Goal: Task Accomplishment & Management: Use online tool/utility

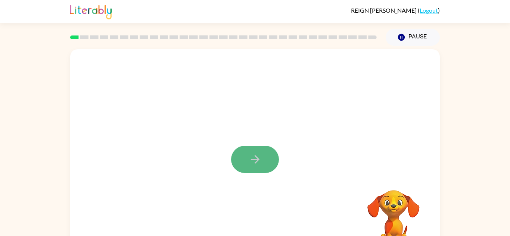
click at [248, 161] on icon "button" at bounding box center [254, 159] width 13 height 13
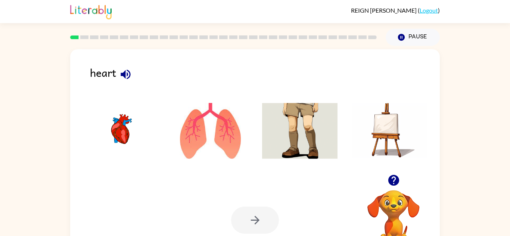
click at [228, 135] on img at bounding box center [210, 131] width 75 height 56
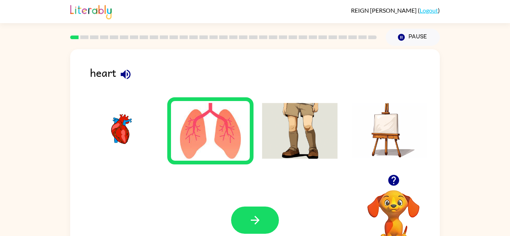
click at [123, 121] on img at bounding box center [120, 131] width 75 height 56
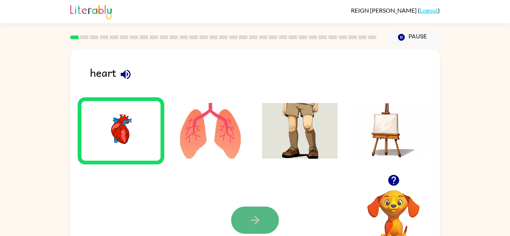
click at [245, 210] on button "button" at bounding box center [255, 220] width 48 height 27
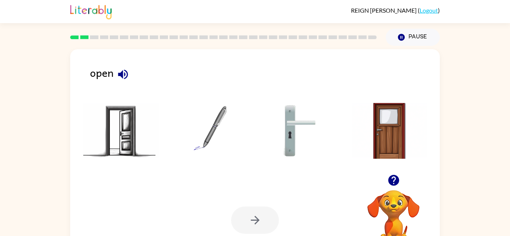
click at [130, 128] on img at bounding box center [120, 131] width 75 height 56
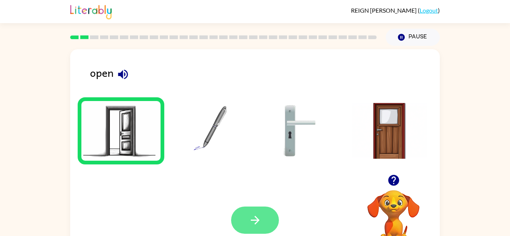
click at [259, 218] on icon "button" at bounding box center [254, 220] width 13 height 13
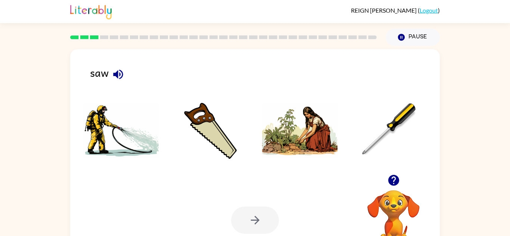
click at [207, 126] on img at bounding box center [210, 131] width 75 height 56
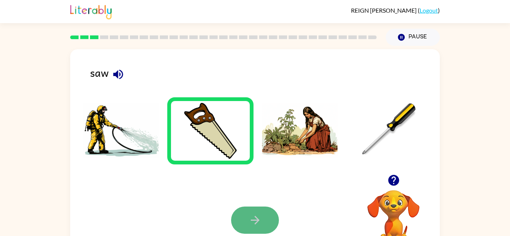
click at [241, 213] on button "button" at bounding box center [255, 220] width 48 height 27
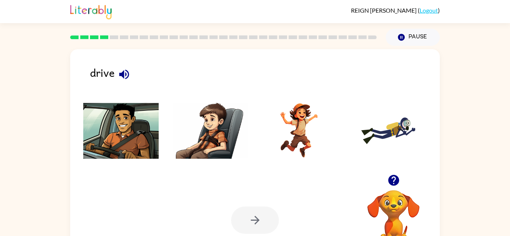
click at [109, 128] on img at bounding box center [120, 131] width 75 height 56
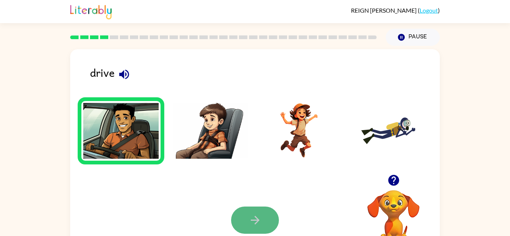
click at [258, 216] on icon "button" at bounding box center [254, 220] width 13 height 13
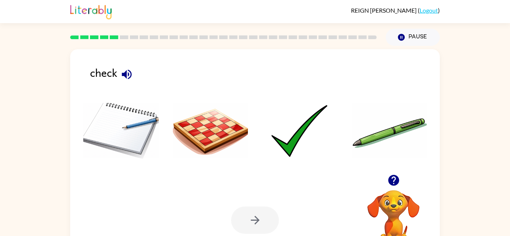
click at [141, 161] on li at bounding box center [121, 130] width 87 height 67
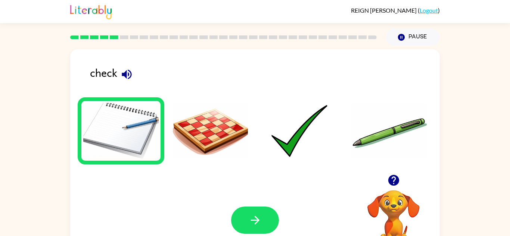
click at [133, 122] on img at bounding box center [120, 131] width 75 height 56
click at [246, 221] on button "button" at bounding box center [255, 220] width 48 height 27
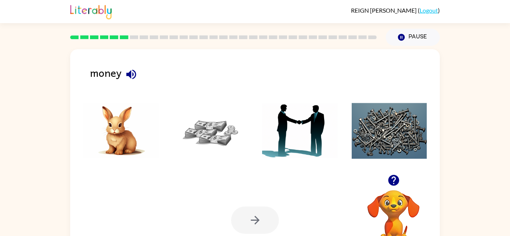
click at [214, 129] on img at bounding box center [210, 131] width 75 height 56
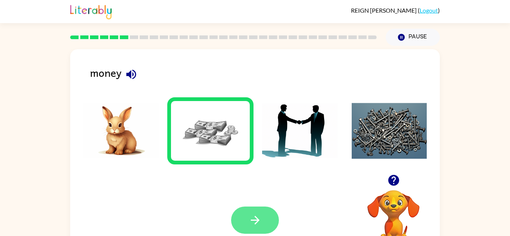
click at [251, 222] on icon "button" at bounding box center [254, 220] width 13 height 13
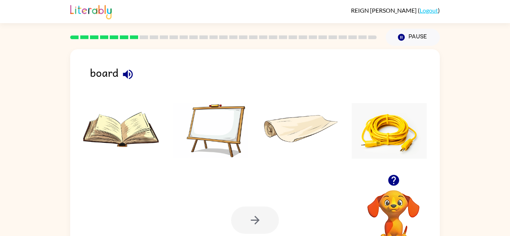
click at [132, 125] on img at bounding box center [120, 131] width 75 height 56
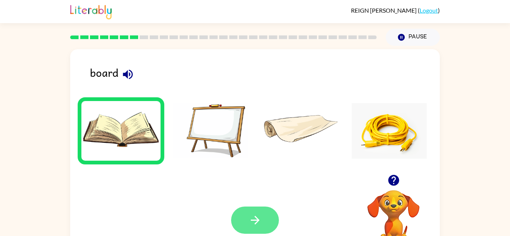
click at [254, 220] on icon "button" at bounding box center [254, 220] width 9 height 9
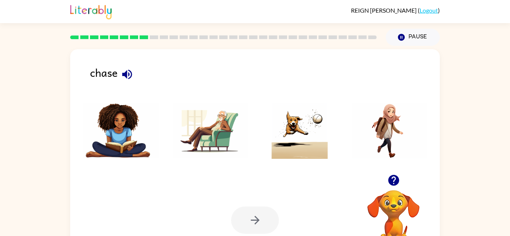
click at [219, 134] on img at bounding box center [210, 131] width 75 height 56
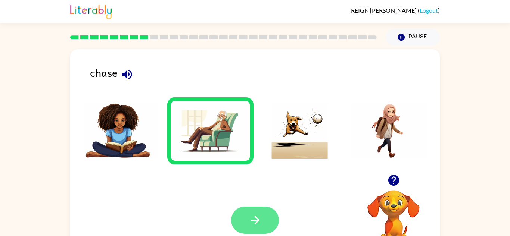
click at [255, 220] on icon "button" at bounding box center [254, 220] width 9 height 9
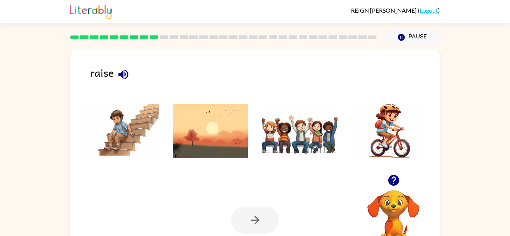
click at [403, 144] on img at bounding box center [388, 131] width 75 height 56
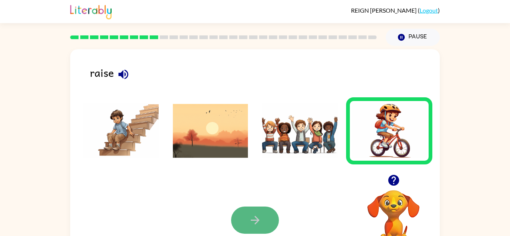
click at [266, 207] on button "button" at bounding box center [255, 220] width 48 height 27
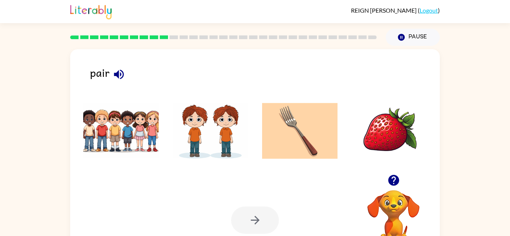
click at [144, 130] on img at bounding box center [120, 131] width 75 height 56
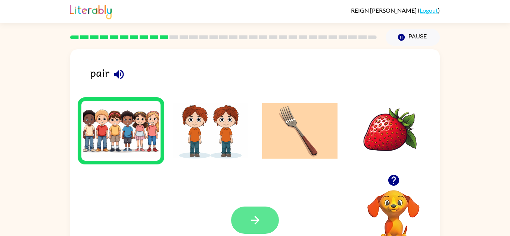
click at [240, 213] on button "button" at bounding box center [255, 220] width 48 height 27
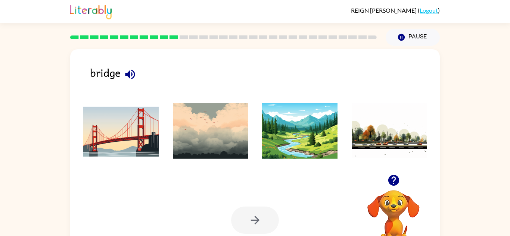
click at [129, 116] on img at bounding box center [120, 131] width 75 height 56
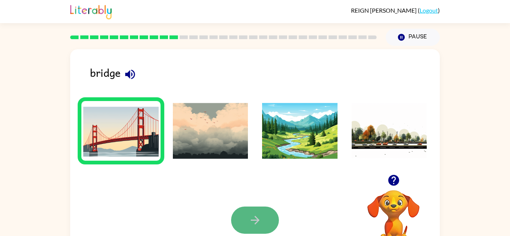
click at [240, 212] on button "button" at bounding box center [255, 220] width 48 height 27
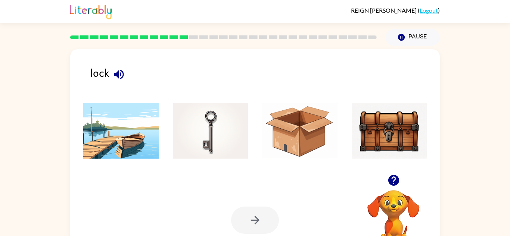
click at [374, 151] on img at bounding box center [388, 131] width 75 height 56
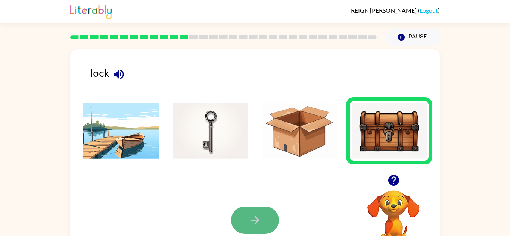
click at [259, 229] on button "button" at bounding box center [255, 220] width 48 height 27
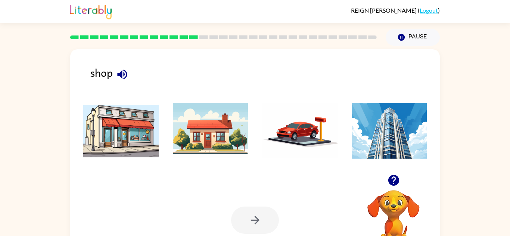
click at [125, 120] on img at bounding box center [120, 131] width 75 height 56
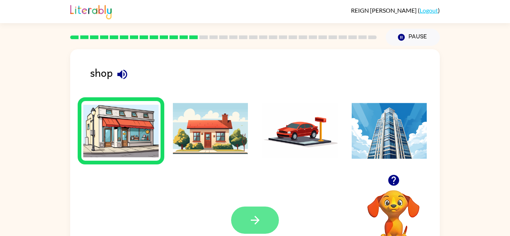
click at [237, 218] on button "button" at bounding box center [255, 220] width 48 height 27
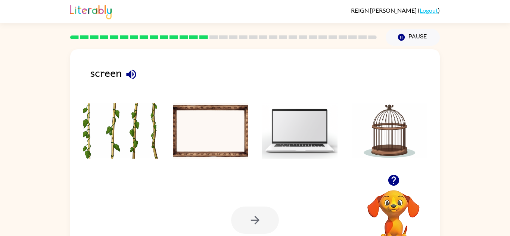
click at [378, 143] on img at bounding box center [388, 131] width 75 height 56
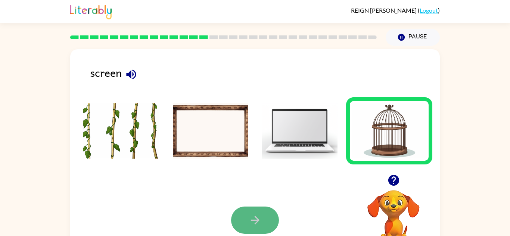
click at [262, 233] on button "button" at bounding box center [255, 220] width 48 height 27
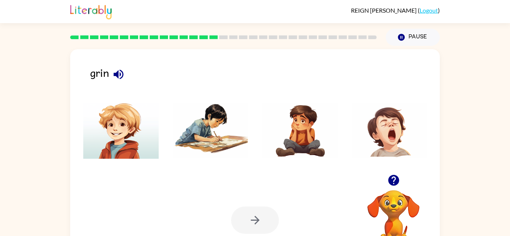
click at [186, 129] on img at bounding box center [210, 131] width 75 height 56
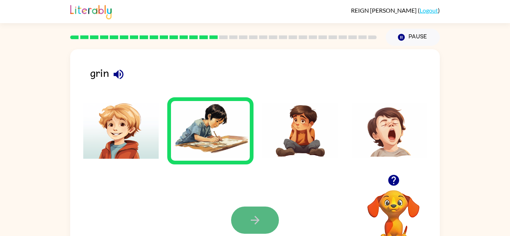
click at [257, 209] on button "button" at bounding box center [255, 220] width 48 height 27
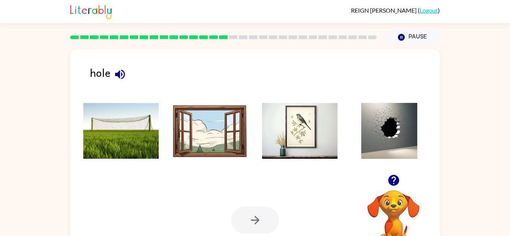
click at [416, 140] on img at bounding box center [388, 131] width 75 height 56
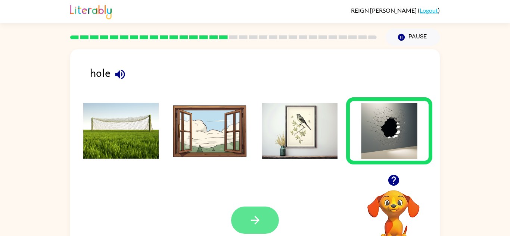
click at [262, 215] on button "button" at bounding box center [255, 220] width 48 height 27
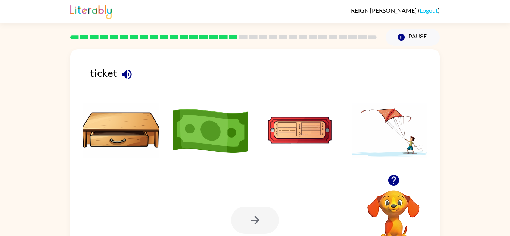
click at [288, 129] on img at bounding box center [299, 131] width 75 height 56
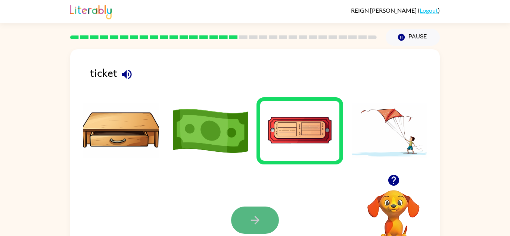
click at [242, 218] on button "button" at bounding box center [255, 220] width 48 height 27
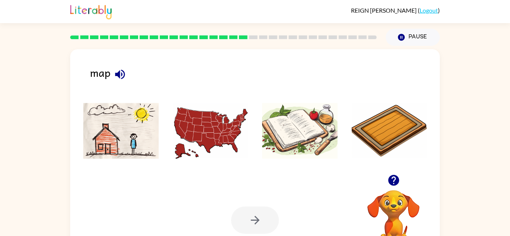
click at [380, 133] on img at bounding box center [388, 131] width 75 height 56
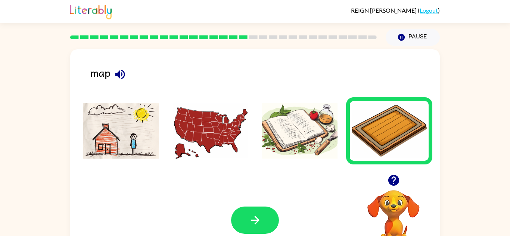
click at [217, 126] on img at bounding box center [210, 131] width 75 height 56
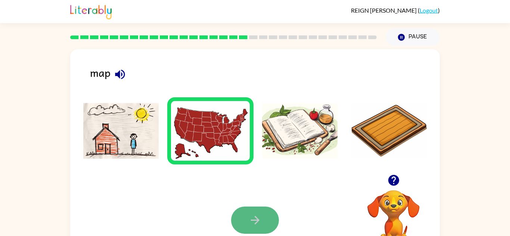
click at [262, 219] on button "button" at bounding box center [255, 220] width 48 height 27
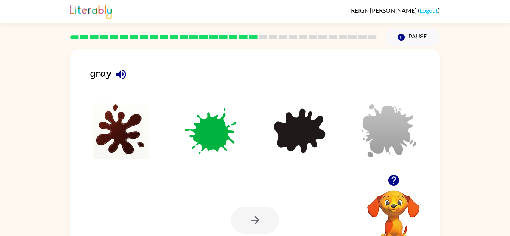
click at [203, 140] on img at bounding box center [210, 131] width 75 height 56
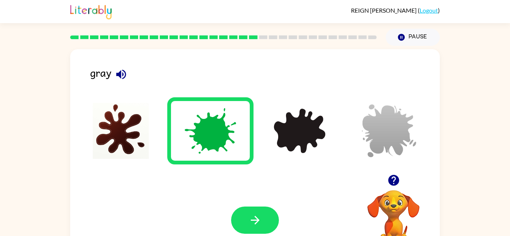
click at [311, 126] on img at bounding box center [299, 131] width 75 height 56
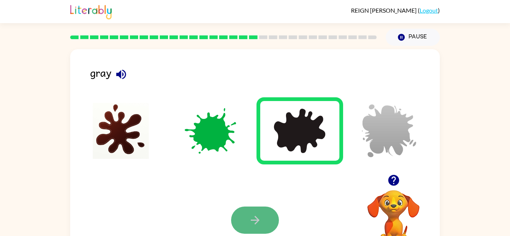
click at [261, 209] on button "button" at bounding box center [255, 220] width 48 height 27
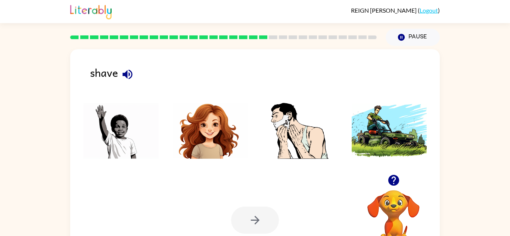
click at [183, 129] on img at bounding box center [210, 131] width 75 height 56
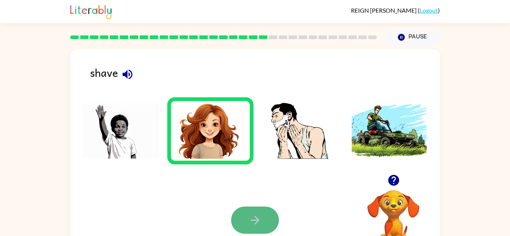
click at [240, 215] on button "button" at bounding box center [255, 220] width 48 height 27
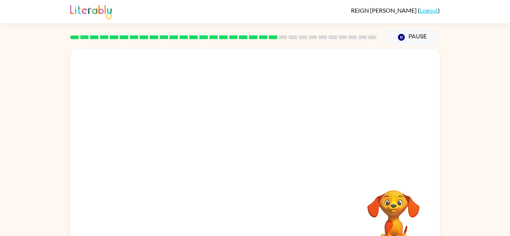
click at [206, 116] on video "Your browser must support playing .mp4 files to use Literably. Please try using…" at bounding box center [254, 111] width 369 height 125
click at [268, 163] on button "button" at bounding box center [255, 159] width 48 height 27
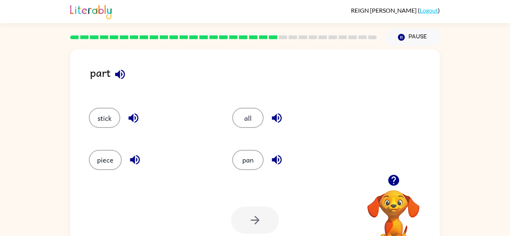
click at [130, 118] on icon "button" at bounding box center [133, 118] width 10 height 10
click at [134, 156] on icon "button" at bounding box center [135, 160] width 10 height 10
click at [115, 158] on button "piece" at bounding box center [105, 160] width 33 height 20
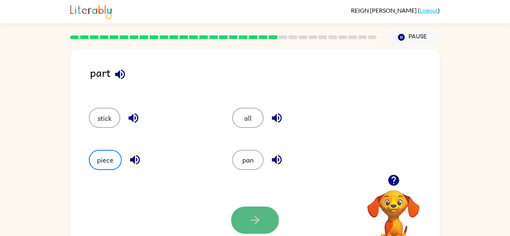
click at [255, 223] on icon "button" at bounding box center [254, 220] width 9 height 9
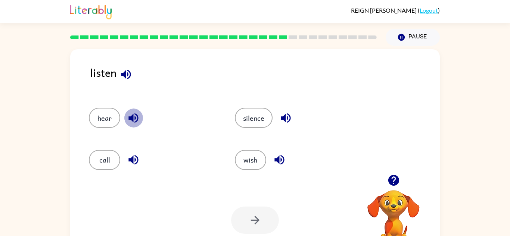
click at [129, 116] on icon "button" at bounding box center [133, 118] width 13 height 13
click at [124, 160] on button "button" at bounding box center [133, 159] width 19 height 19
click at [277, 157] on icon "button" at bounding box center [279, 159] width 13 height 13
click at [280, 126] on button "button" at bounding box center [285, 118] width 19 height 19
click at [269, 116] on button "silence" at bounding box center [254, 118] width 38 height 20
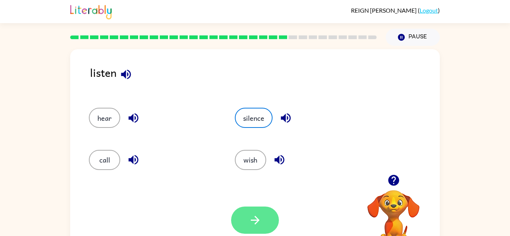
click at [250, 209] on button "button" at bounding box center [255, 220] width 48 height 27
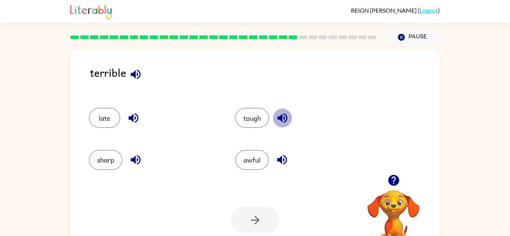
click at [282, 112] on icon "button" at bounding box center [282, 118] width 13 height 13
click at [254, 125] on button "tough" at bounding box center [252, 118] width 34 height 20
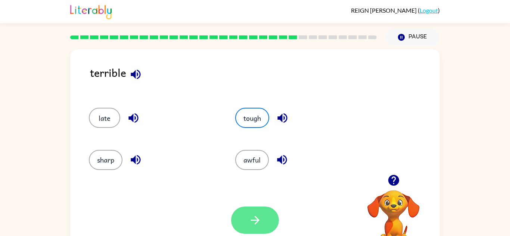
click at [258, 225] on icon "button" at bounding box center [254, 220] width 13 height 13
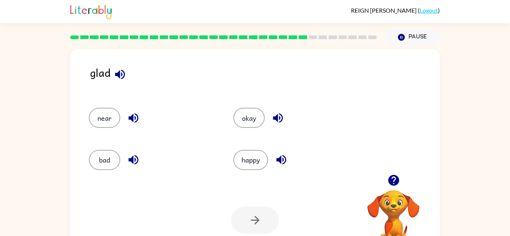
click at [312, 40] on div at bounding box center [223, 37] width 315 height 26
click at [324, 40] on div at bounding box center [223, 37] width 315 height 26
click at [334, 40] on div at bounding box center [223, 37] width 315 height 26
click at [342, 41] on div at bounding box center [223, 37] width 315 height 26
click at [353, 43] on div at bounding box center [223, 37] width 315 height 26
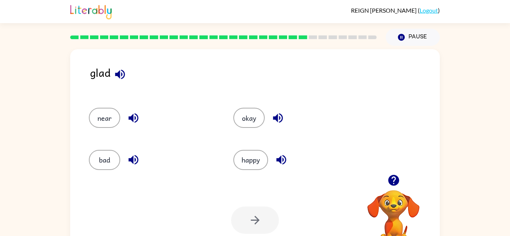
click at [373, 42] on div at bounding box center [223, 37] width 315 height 26
click at [132, 119] on icon "button" at bounding box center [133, 118] width 10 height 10
click at [94, 119] on button "near" at bounding box center [104, 118] width 31 height 20
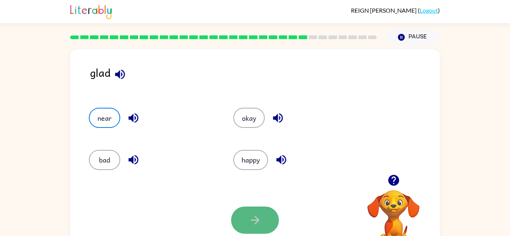
click at [239, 216] on button "button" at bounding box center [255, 220] width 48 height 27
